Goal: Check status

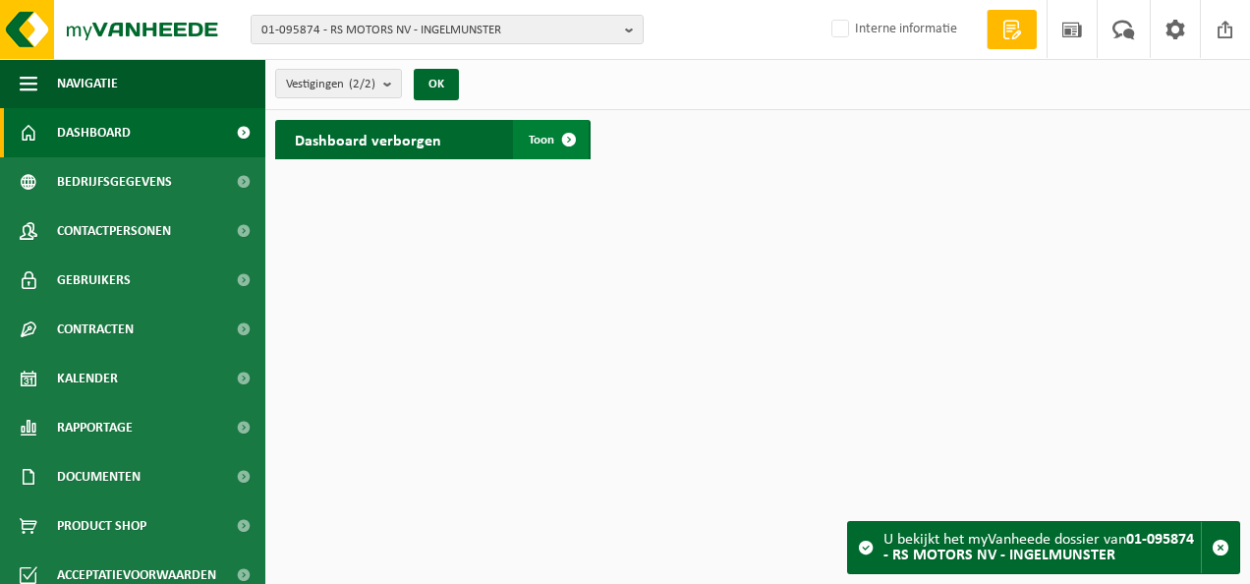
click at [546, 140] on span "Toon" at bounding box center [542, 140] width 26 height 13
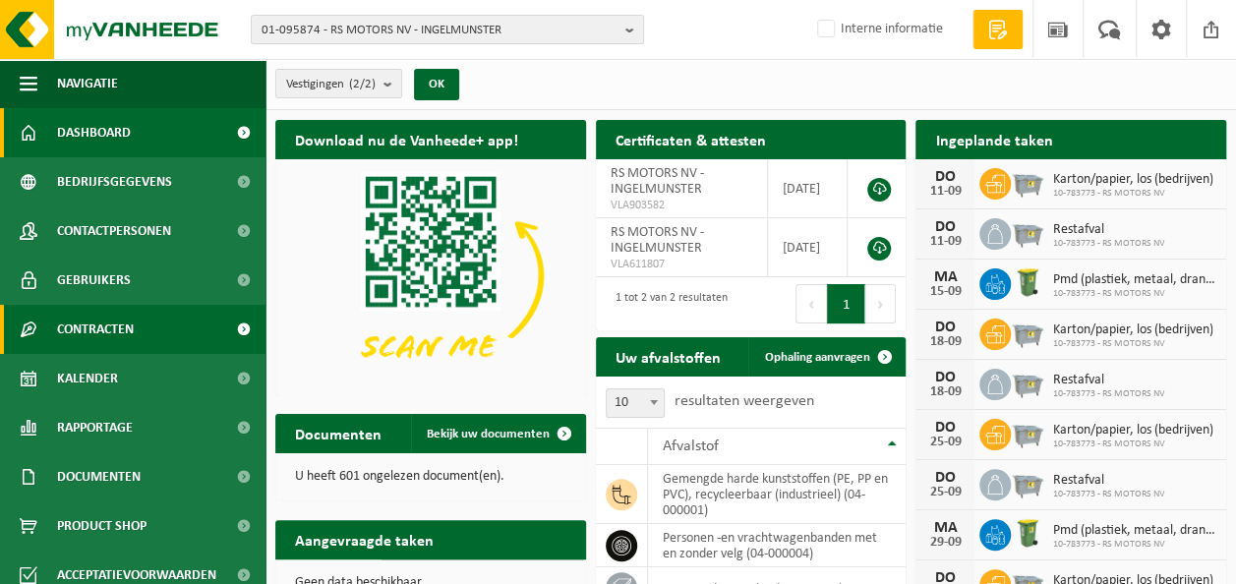
click at [102, 336] on span "Contracten" at bounding box center [95, 329] width 77 height 49
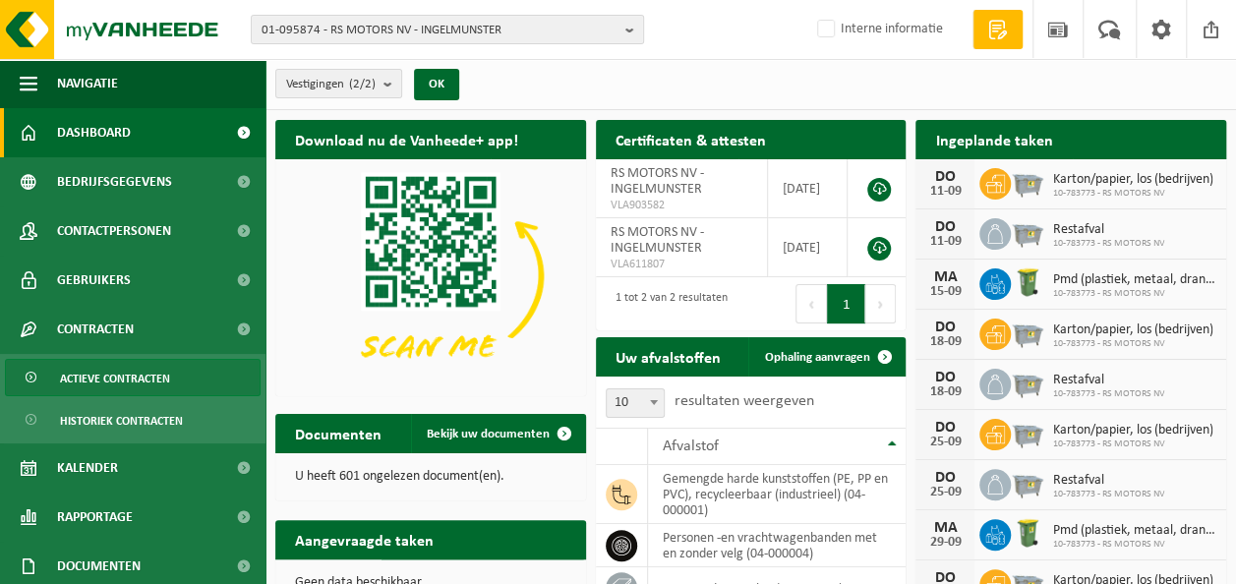
click at [126, 380] on span "Actieve contracten" at bounding box center [115, 378] width 110 height 37
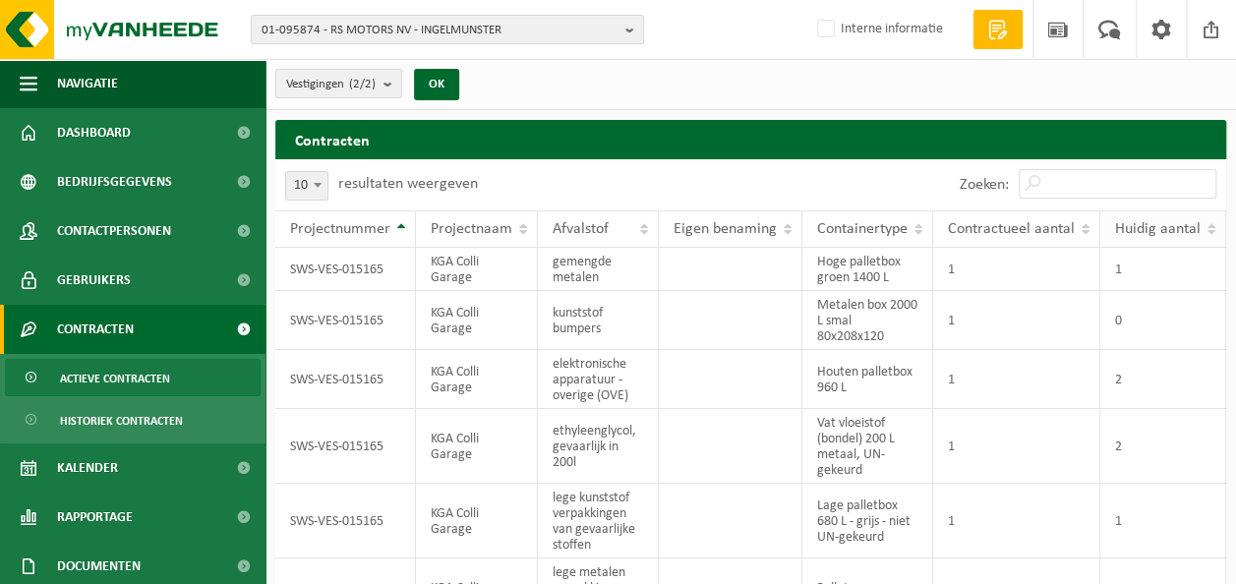
click at [1129, 223] on span "Huidig aantal" at bounding box center [1158, 229] width 86 height 16
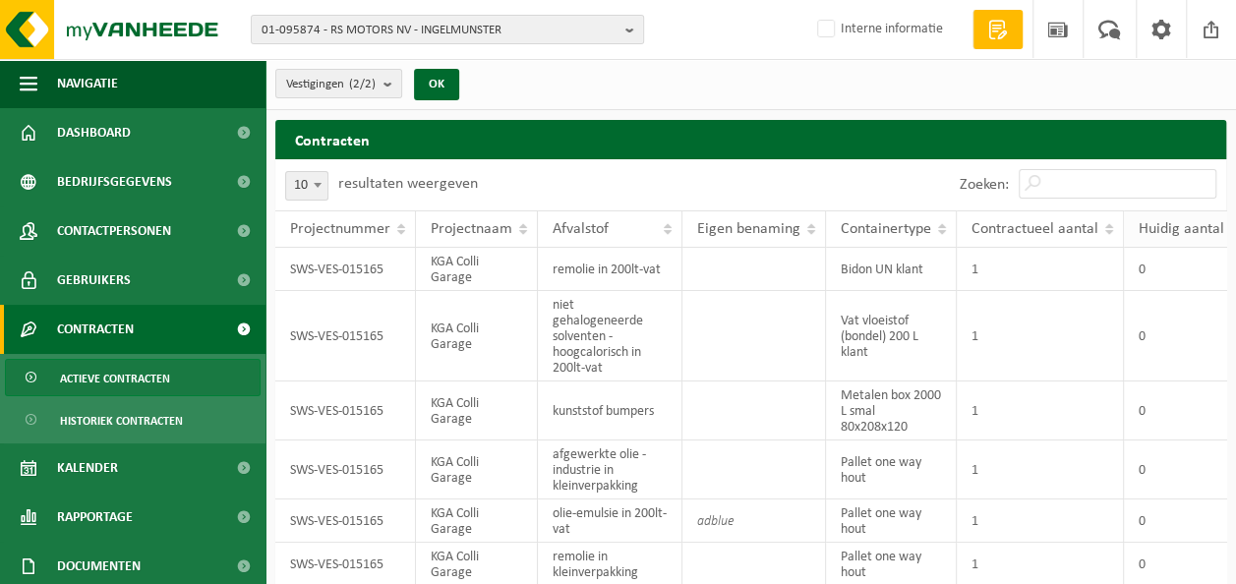
click at [1129, 223] on th "Huidig aantal" at bounding box center [1187, 228] width 126 height 37
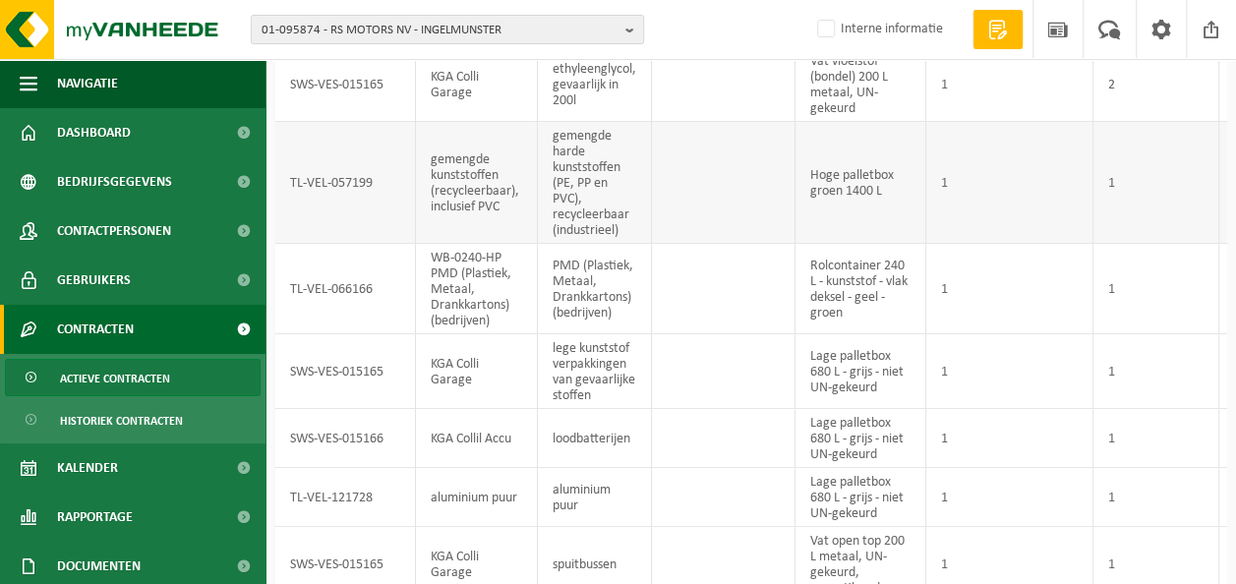
scroll to position [488, 0]
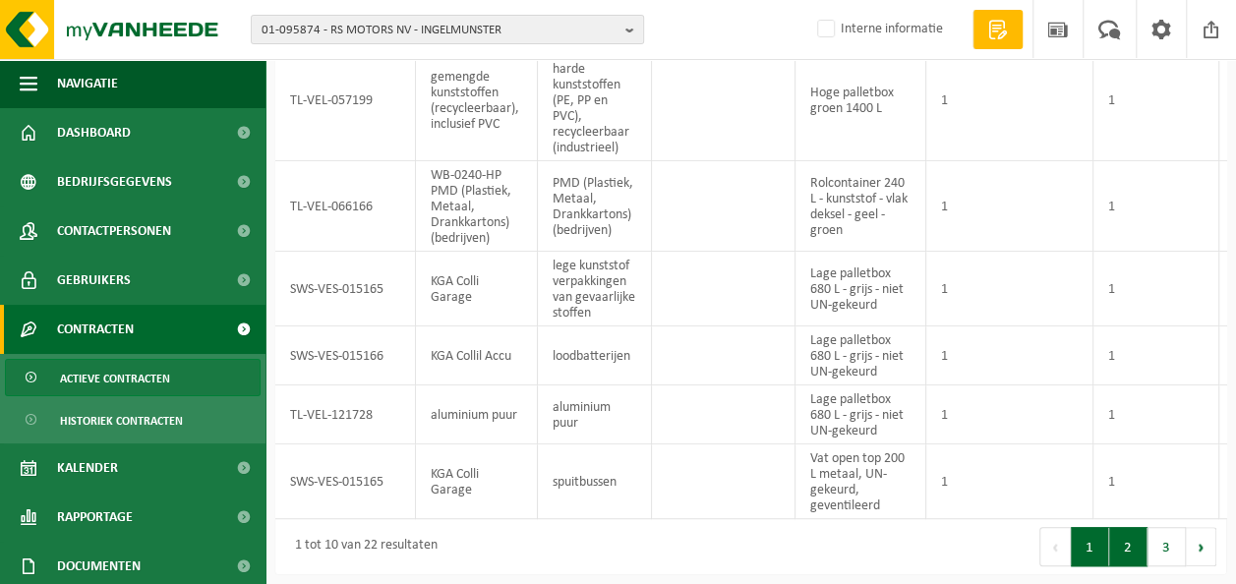
click at [1132, 545] on button "2" at bounding box center [1128, 546] width 38 height 39
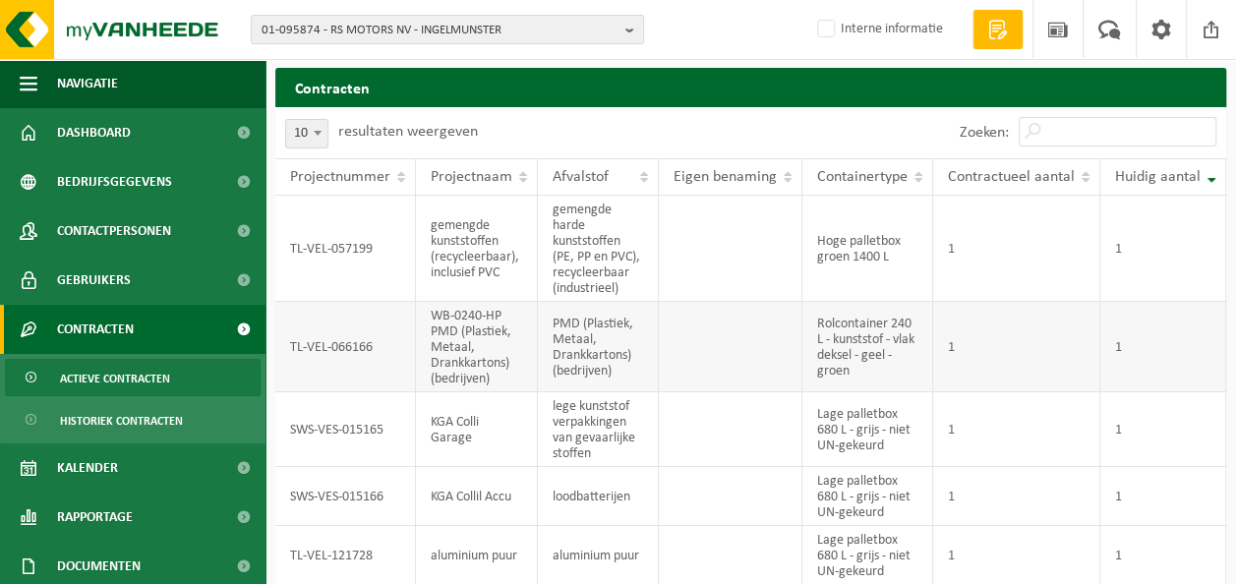
scroll to position [0, 0]
